Goal: Transaction & Acquisition: Purchase product/service

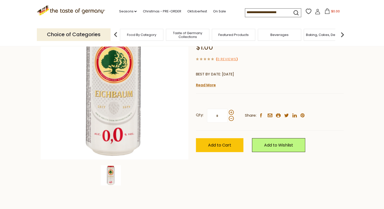
scroll to position [64, 0]
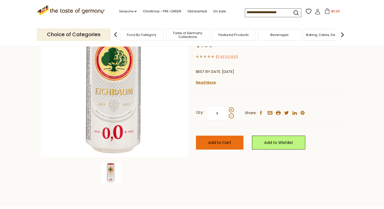
click at [222, 141] on span "Add to Cart" at bounding box center [219, 142] width 23 height 6
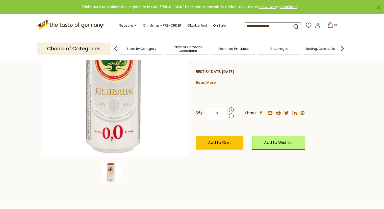
scroll to position [0, 0]
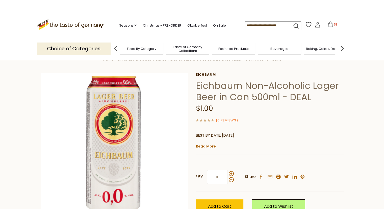
click at [294, 24] on icon "submit" at bounding box center [296, 26] width 5 height 5
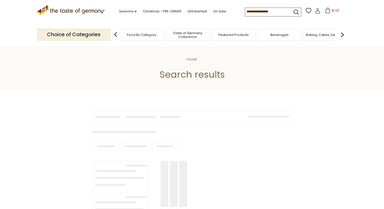
click at [264, 10] on input at bounding box center [266, 11] width 43 height 7
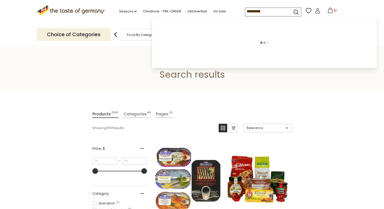
type input "********"
